Goal: Information Seeking & Learning: Learn about a topic

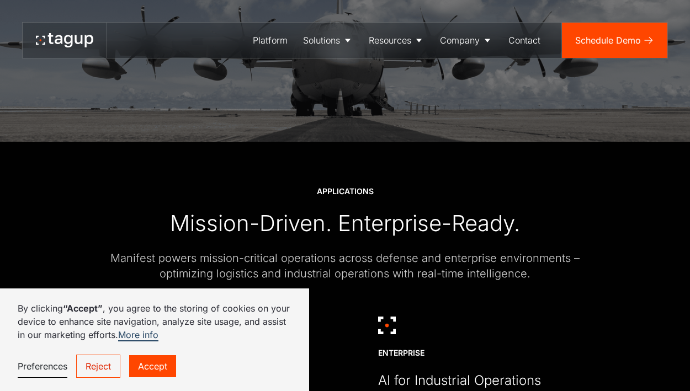
scroll to position [2394, 0]
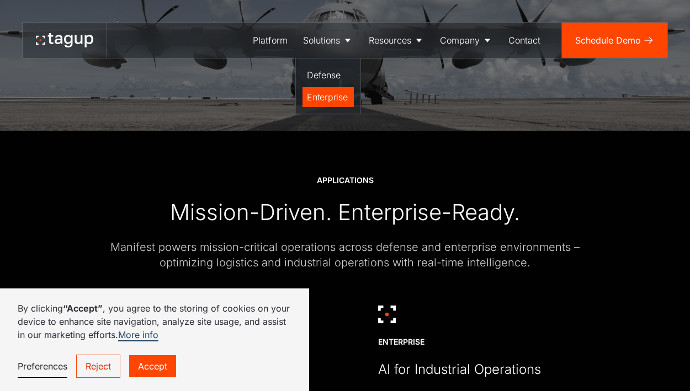
click at [323, 100] on div "Enterprise" at bounding box center [328, 97] width 42 height 13
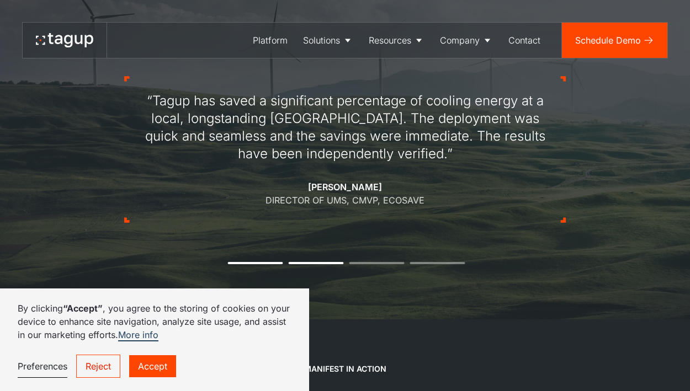
scroll to position [911, 0]
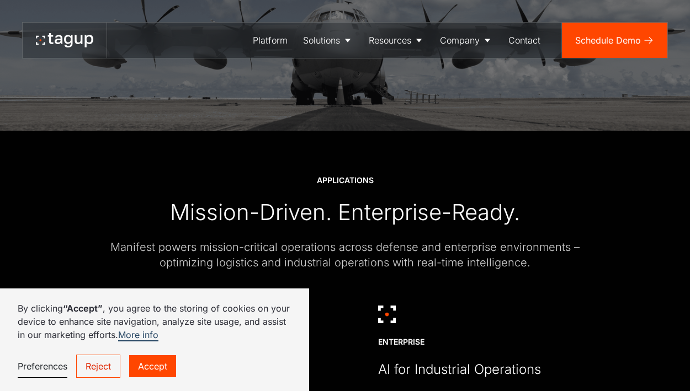
scroll to position [2398, 0]
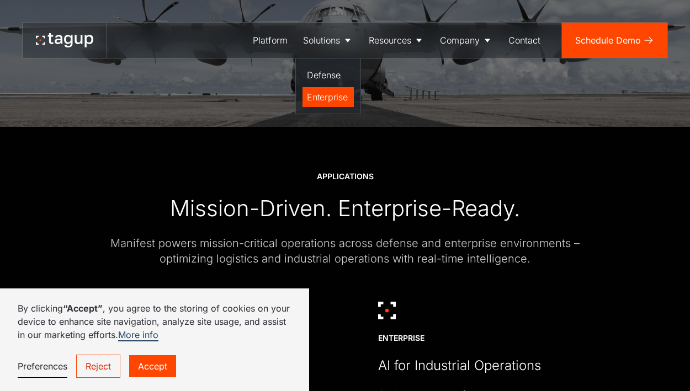
click at [327, 94] on div "Enterprise" at bounding box center [328, 97] width 42 height 13
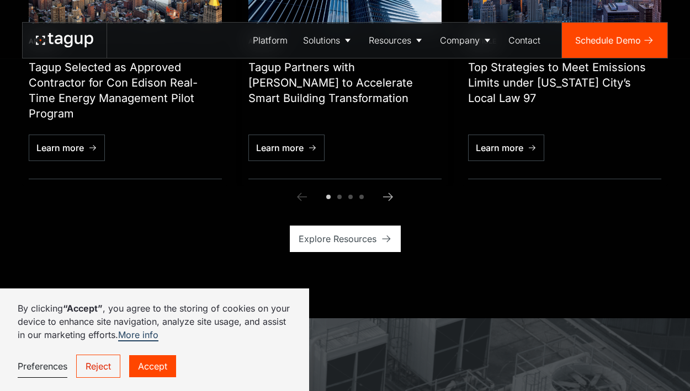
scroll to position [2690, 0]
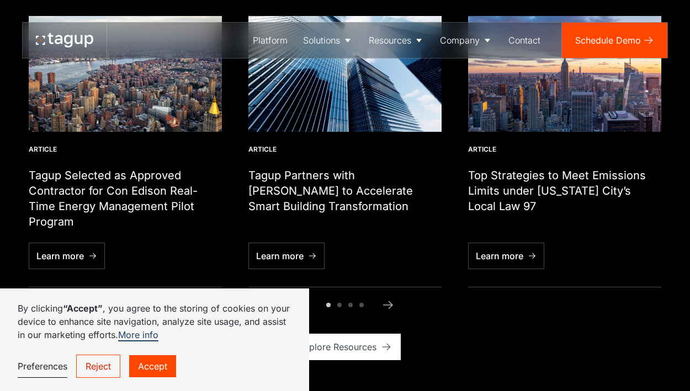
click at [108, 367] on link "Reject" at bounding box center [98, 366] width 44 height 23
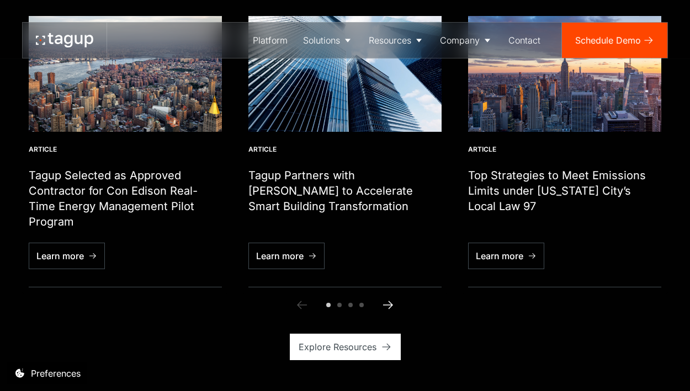
click at [396, 294] on link "Next Slide" at bounding box center [388, 305] width 22 height 22
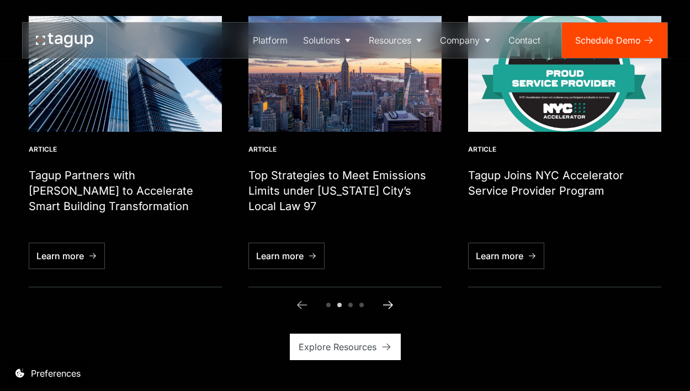
click at [390, 299] on icon "Next slide" at bounding box center [387, 305] width 13 height 13
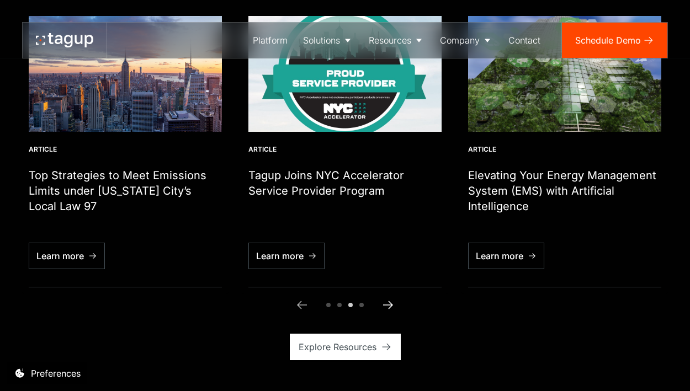
click at [390, 299] on icon "Next slide" at bounding box center [387, 305] width 13 height 13
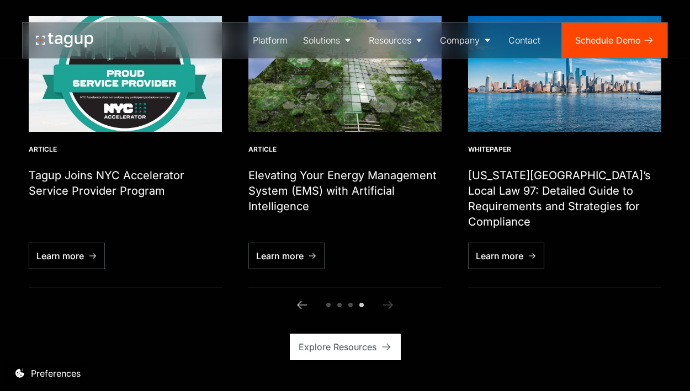
click at [390, 299] on icon "Next slide" at bounding box center [387, 305] width 13 height 13
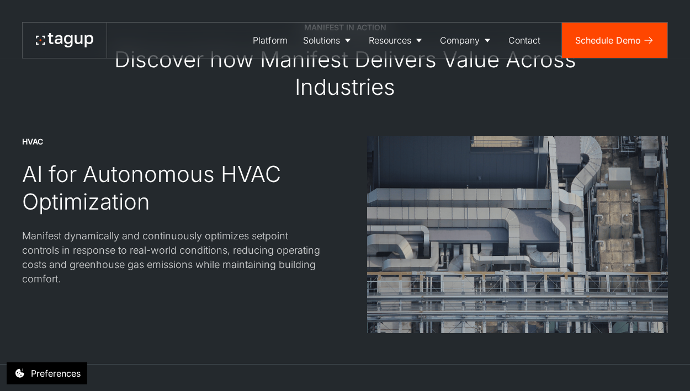
scroll to position [1052, 0]
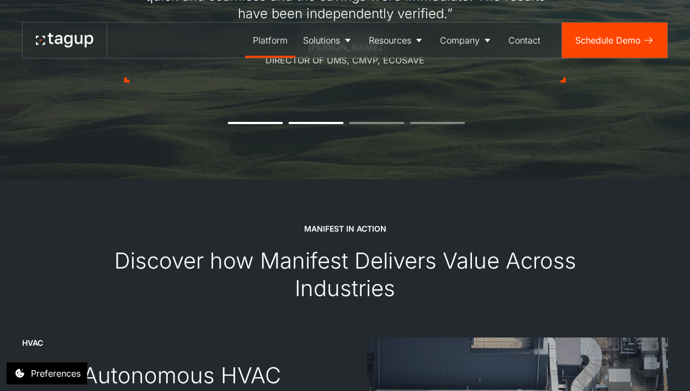
click at [275, 35] on div "Platform" at bounding box center [270, 40] width 35 height 13
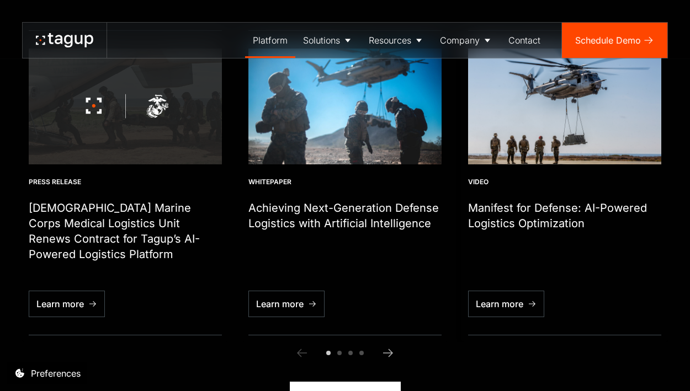
scroll to position [2667, 0]
